Goal: Task Accomplishment & Management: Use online tool/utility

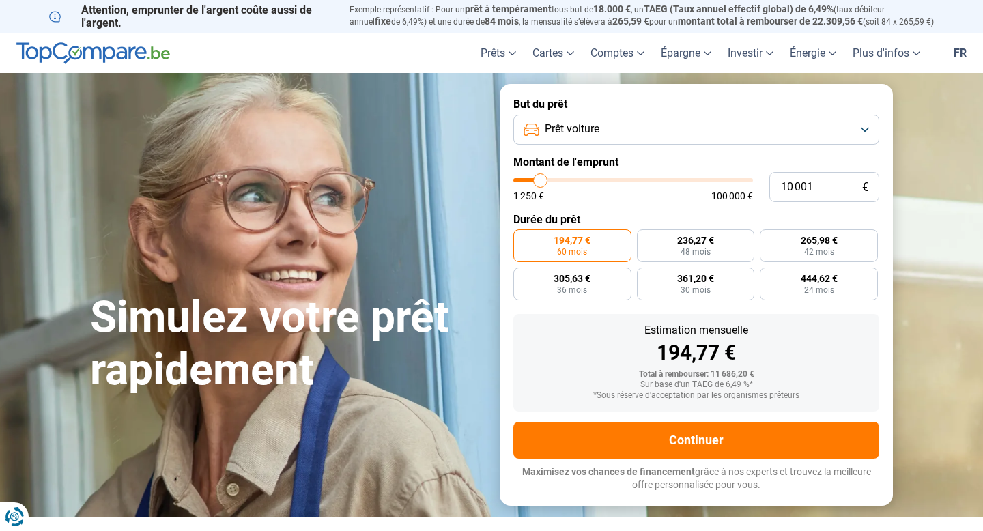
type input "12 750"
type input "12750"
type input "13 500"
type input "13500"
type input "14 750"
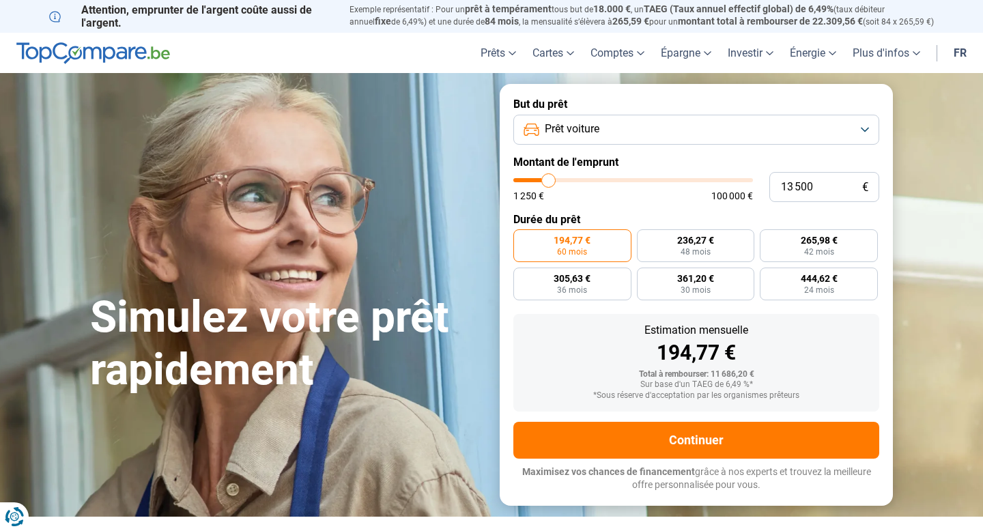
type input "14750"
type input "18 750"
type input "18750"
type input "25 250"
type input "25250"
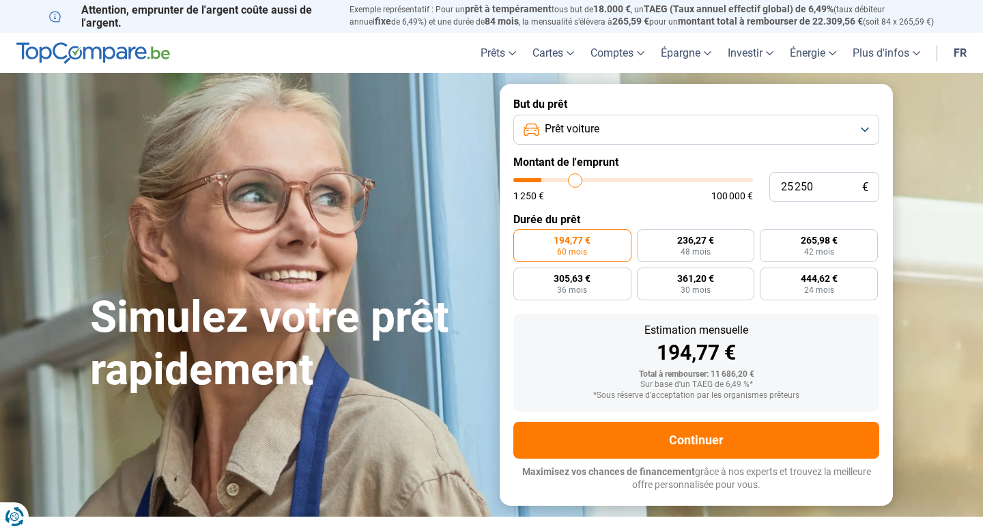
type input "33 250"
type input "33250"
type input "42 750"
type input "42750"
type input "51 250"
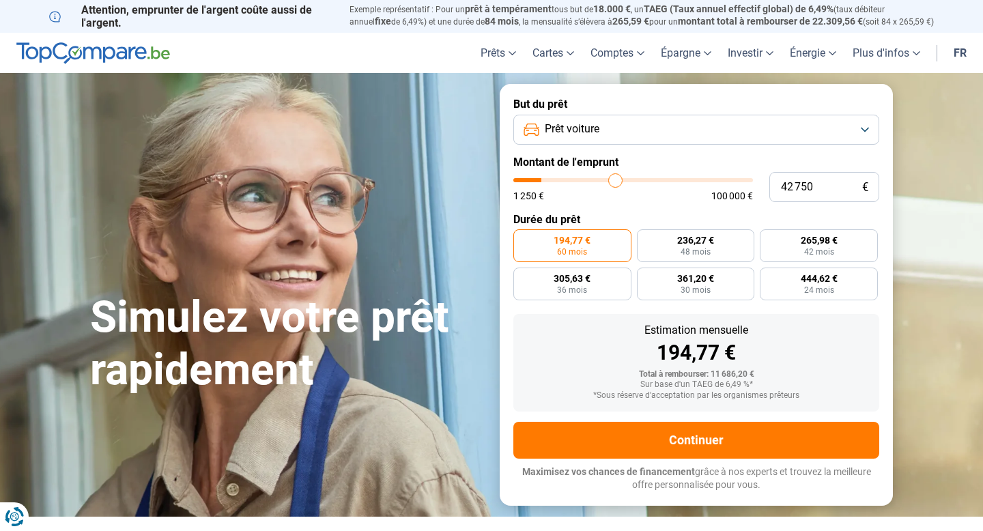
type input "51250"
type input "58 750"
type input "58750"
type input "66 000"
type input "66000"
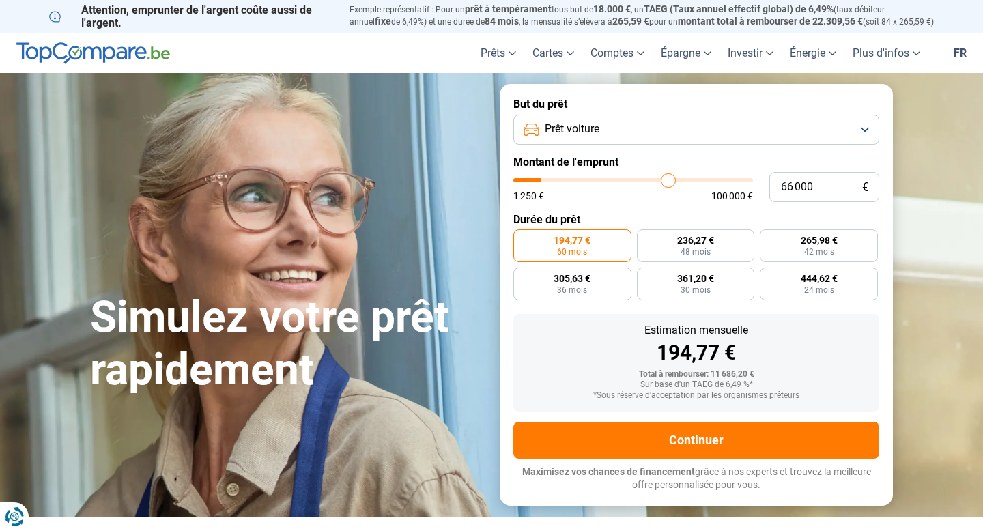
type input "72 250"
type input "72250"
type input "77 750"
type input "77750"
type input "82 500"
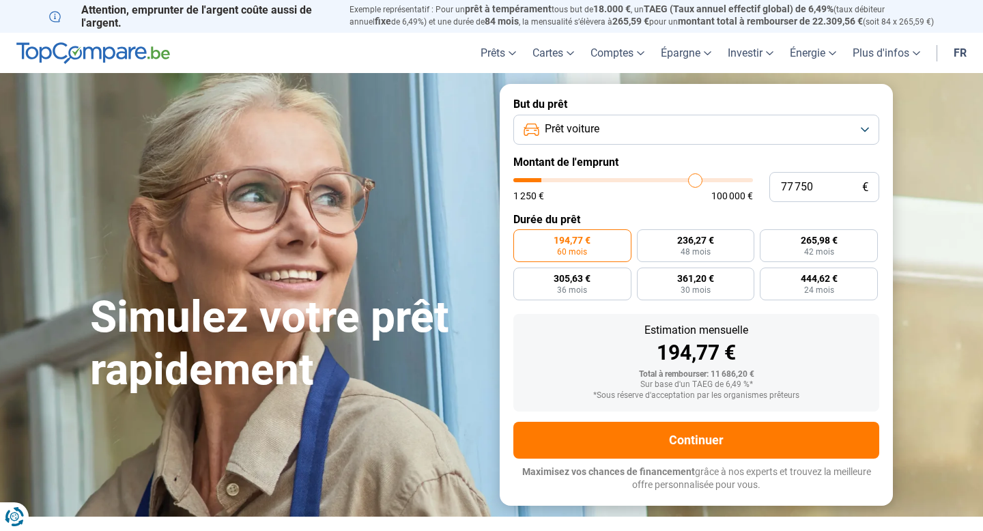
type input "82500"
type input "87 250"
type input "87250"
type input "91 500"
type input "91500"
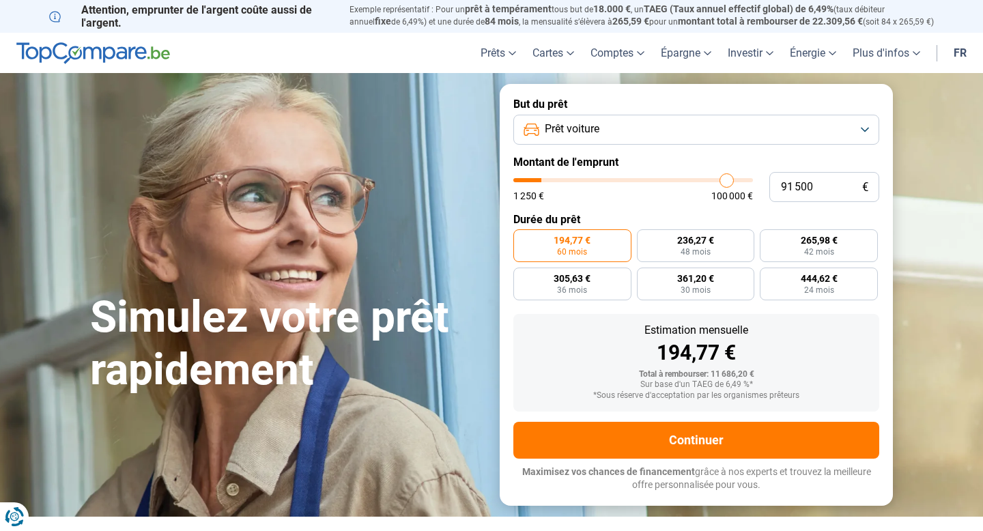
type input "95 500"
type input "95500"
type input "98 500"
type input "98500"
type input "100 000"
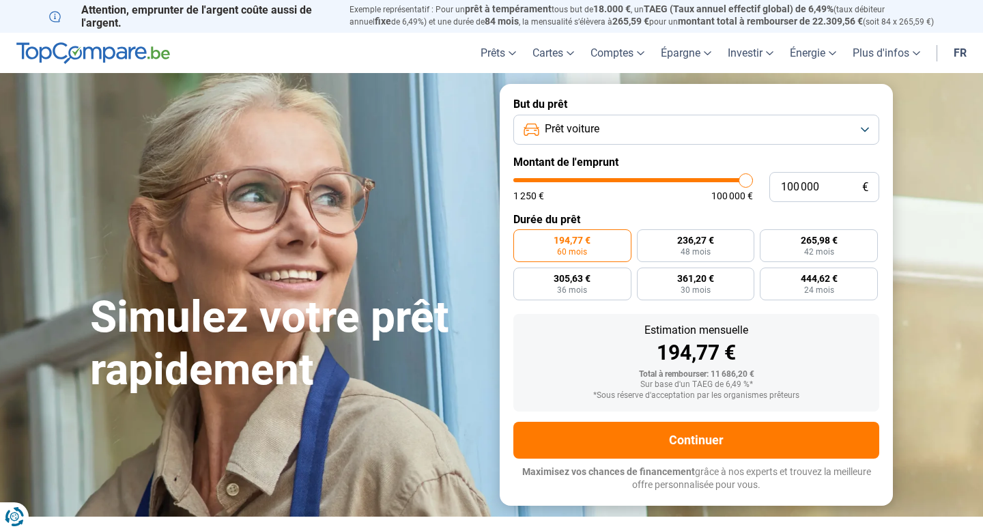
drag, startPoint x: 547, startPoint y: 181, endPoint x: 835, endPoint y: 160, distance: 289.4
type input "100000"
click at [753, 178] on input "range" at bounding box center [633, 180] width 240 height 4
radio input "false"
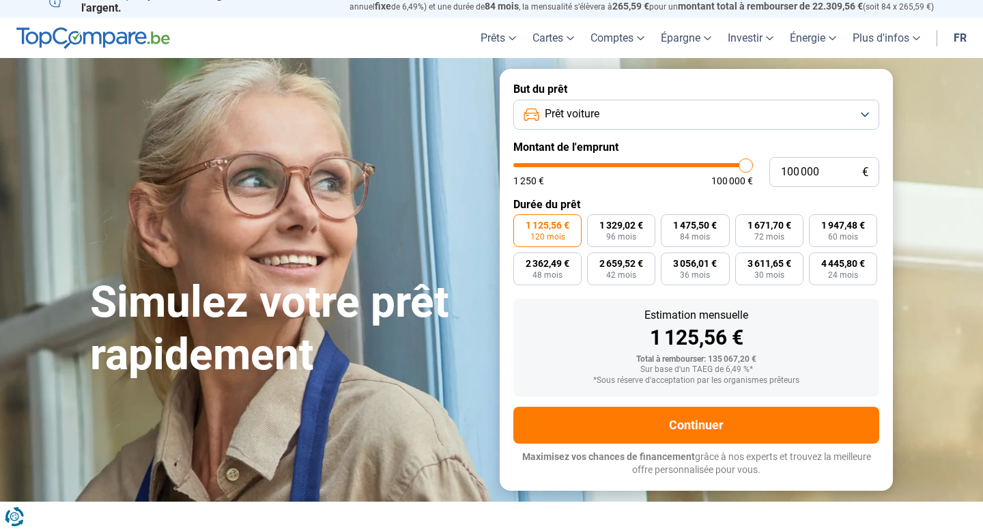
scroll to position [20, 0]
